Goal: Find specific page/section: Find specific page/section

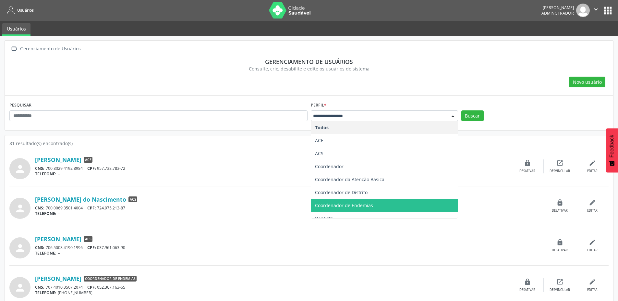
click at [358, 203] on span "Coordenador de Endemias" at bounding box center [344, 205] width 58 height 6
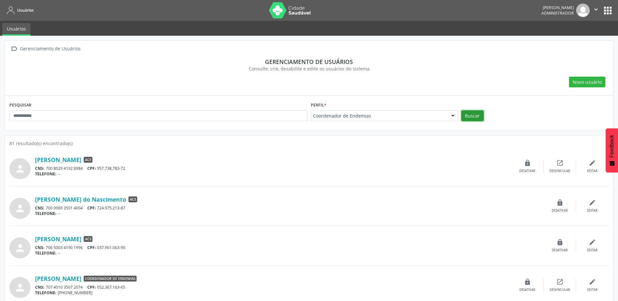
click at [478, 115] on button "Buscar" at bounding box center [473, 115] width 22 height 11
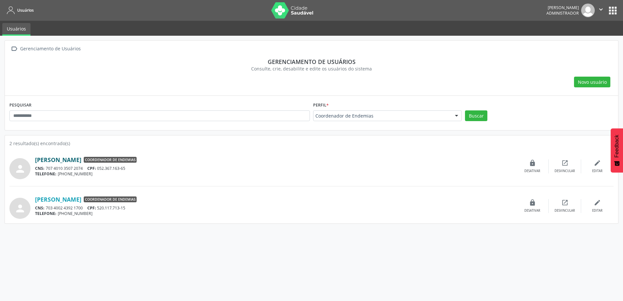
click at [81, 160] on link "[PERSON_NAME]" at bounding box center [58, 159] width 46 height 7
drag, startPoint x: 32, startPoint y: 198, endPoint x: 69, endPoint y: 198, distance: 37.0
click at [69, 198] on div "person [PERSON_NAME] Coordenador de Endemias CNS: 703 4002 4392 1700 CPF: 520.1…" at bounding box center [311, 206] width 604 height 26
click at [116, 183] on div "person [PERSON_NAME] Coordenador de Endemias CNS: 707 4010 3507 2074 CPF: 052.3…" at bounding box center [311, 170] width 604 height 33
drag, startPoint x: 122, startPoint y: 197, endPoint x: 35, endPoint y: 202, distance: 87.1
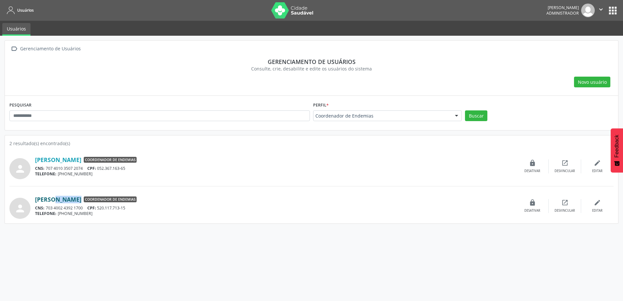
click at [35, 202] on div "[PERSON_NAME] Coordenador de Endemias" at bounding box center [275, 199] width 481 height 7
copy div "[PERSON_NAME]"
